Goal: Find specific page/section: Find specific page/section

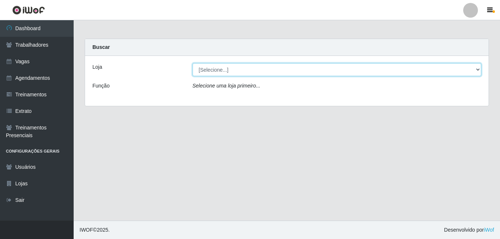
click at [368, 68] on select "[Selecione...] Extremoz Supermercados" at bounding box center [337, 69] width 289 height 13
select select "519"
click at [193, 63] on select "[Selecione...] Extremoz Supermercados" at bounding box center [337, 69] width 289 height 13
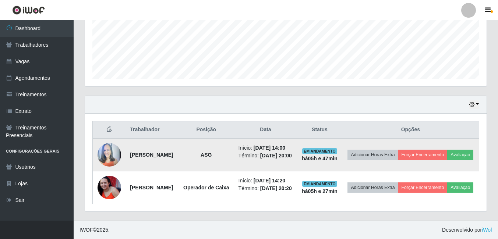
scroll to position [195, 0]
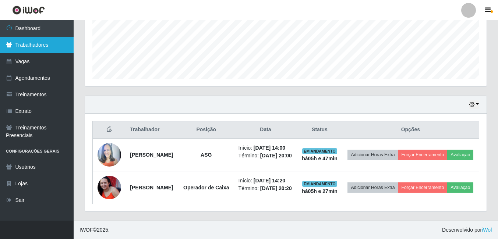
click at [31, 43] on link "Trabalhadores" at bounding box center [37, 45] width 74 height 17
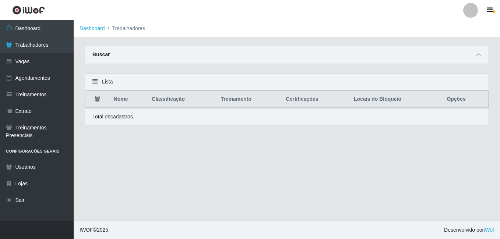
click at [296, 54] on div "Buscar" at bounding box center [286, 55] width 403 height 18
click at [476, 57] on icon at bounding box center [478, 54] width 5 height 5
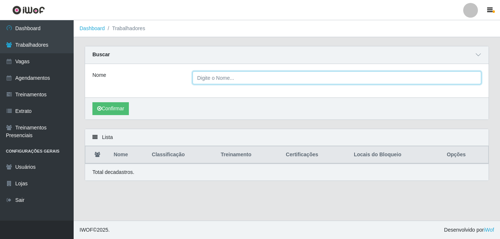
click at [210, 81] on input "Nome" at bounding box center [337, 77] width 289 height 13
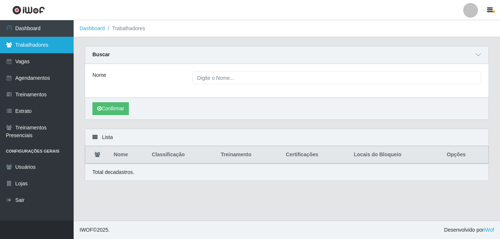
click at [40, 47] on link "Trabalhadores" at bounding box center [37, 45] width 74 height 17
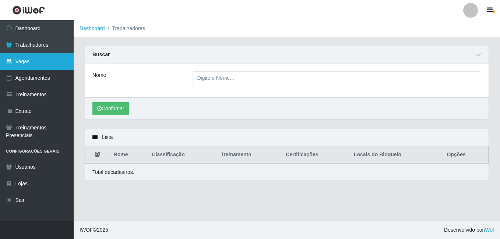
click at [42, 66] on link "Vagas" at bounding box center [37, 61] width 74 height 17
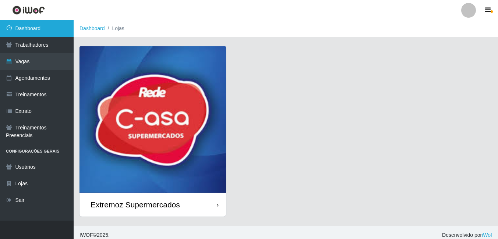
click at [34, 33] on link "Dashboard" at bounding box center [37, 28] width 74 height 17
